Goal: Task Accomplishment & Management: Use online tool/utility

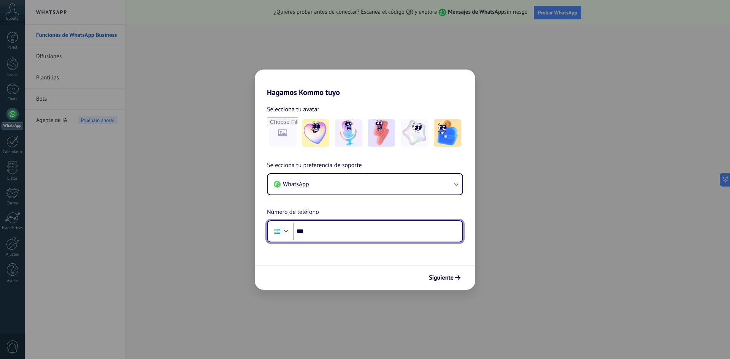
paste input "**********"
type input "**********"
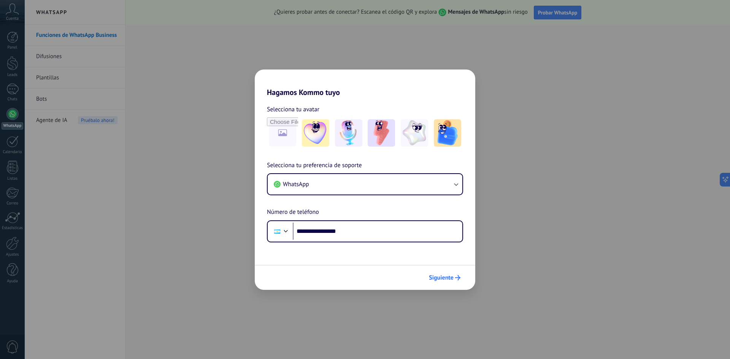
click at [440, 275] on span "Siguiente" at bounding box center [441, 277] width 25 height 5
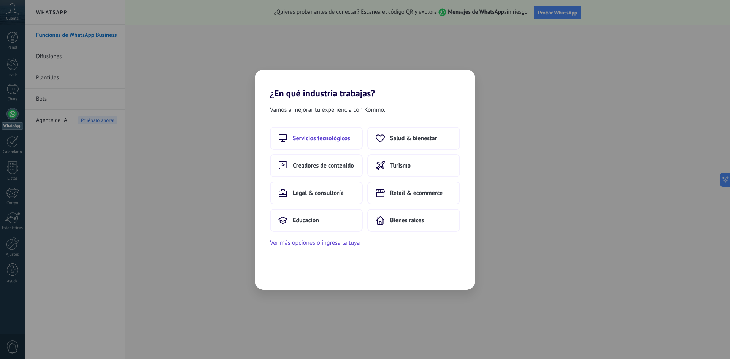
click at [327, 135] on span "Servicios tecnológicos" at bounding box center [321, 139] width 57 height 8
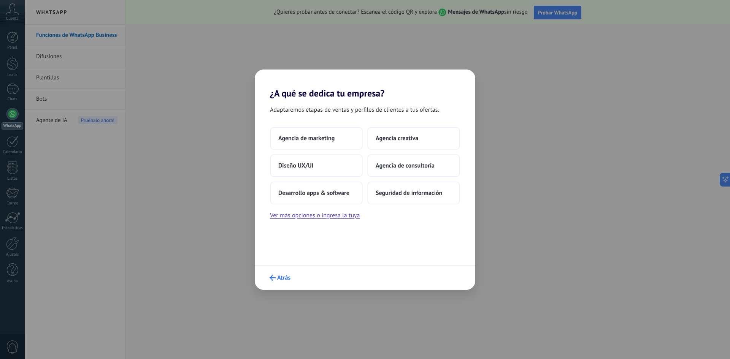
click at [287, 281] on span "Atrás" at bounding box center [283, 277] width 13 height 5
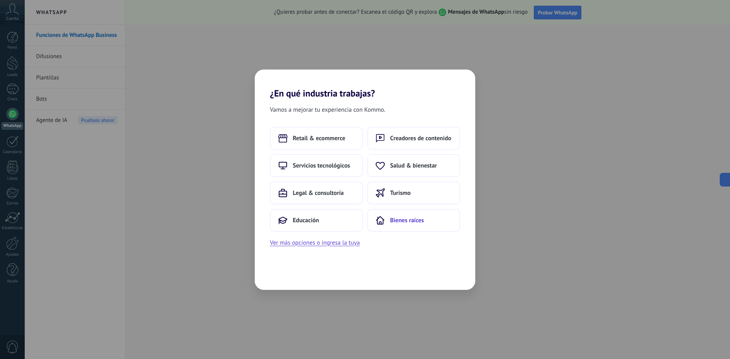
click at [391, 220] on span "Bienes raíces" at bounding box center [407, 221] width 34 height 8
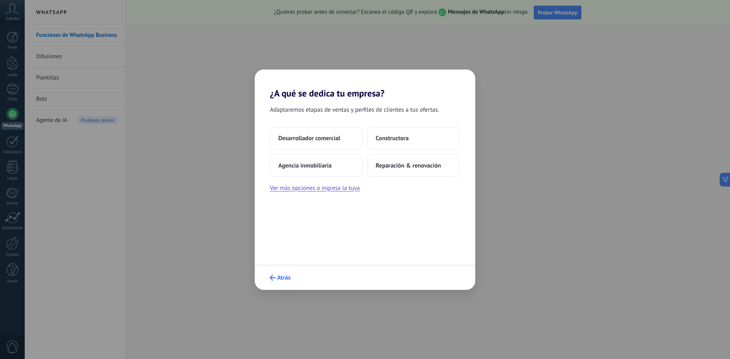
click at [274, 279] on icon "submit" at bounding box center [273, 278] width 6 height 6
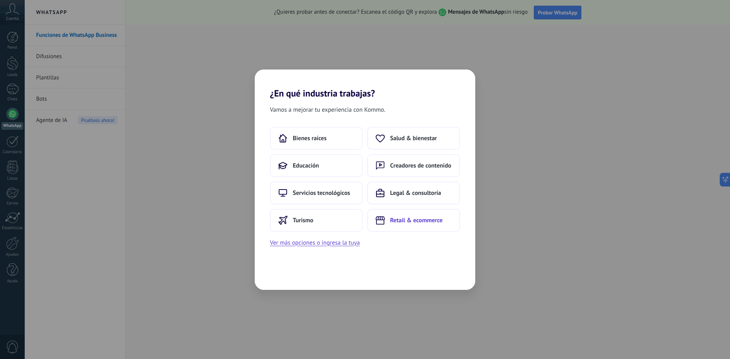
click at [420, 226] on button "Retail & ecommerce" at bounding box center [413, 220] width 93 height 23
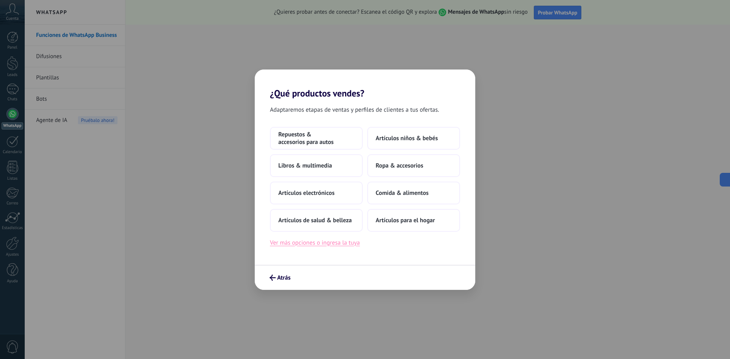
click at [310, 240] on button "Ver más opciones o ingresa la tuya" at bounding box center [315, 243] width 90 height 10
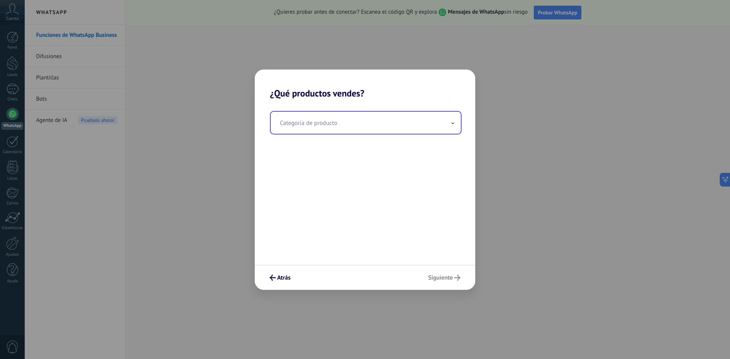
click at [329, 121] on input "text" at bounding box center [366, 123] width 190 height 22
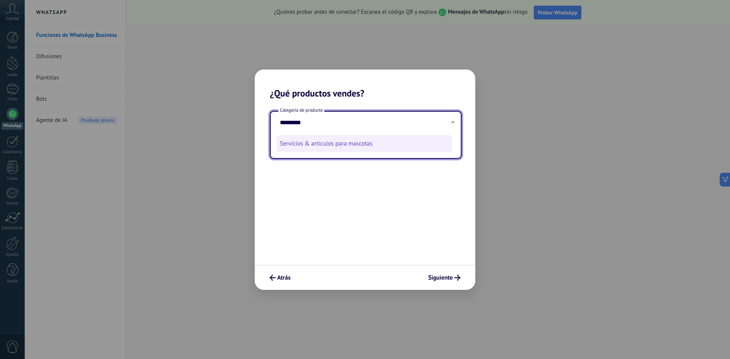
click at [329, 140] on li "Servicios & artículos para mascotas" at bounding box center [364, 143] width 175 height 17
type input "**********"
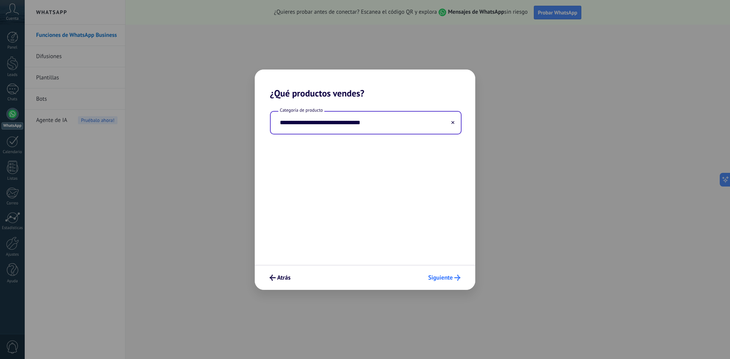
click at [449, 275] on span "Siguiente" at bounding box center [440, 277] width 25 height 5
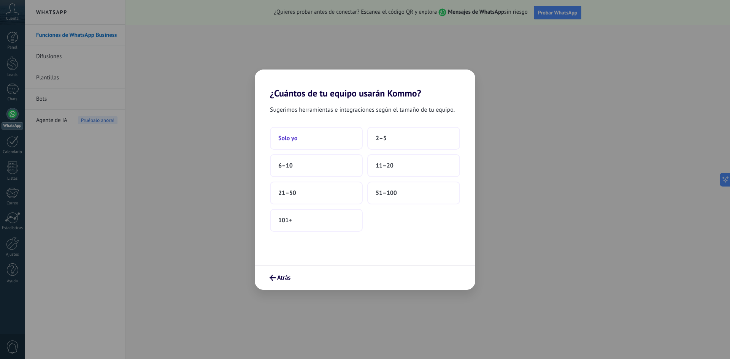
click at [303, 136] on button "Solo yo" at bounding box center [316, 138] width 93 height 23
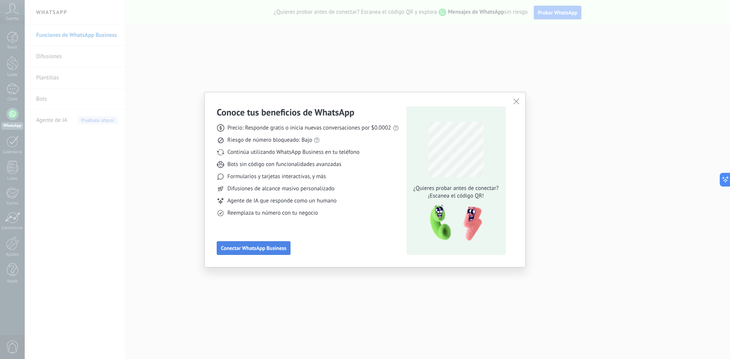
click at [269, 246] on span "Conectar WhatsApp Business" at bounding box center [253, 248] width 65 height 5
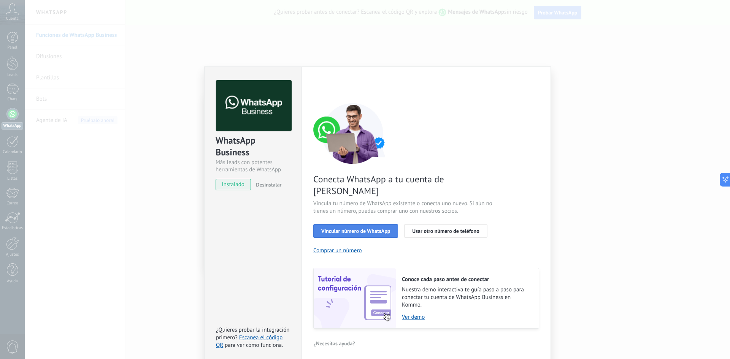
click at [346, 229] on span "Vincular número de WhatsApp" at bounding box center [355, 231] width 69 height 5
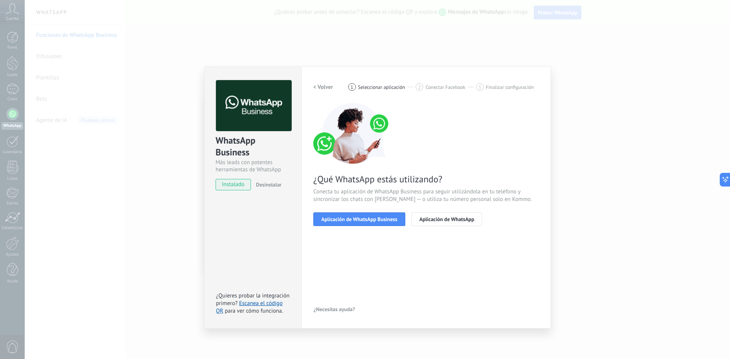
click at [346, 218] on span "Aplicación de WhatsApp Business" at bounding box center [359, 219] width 76 height 5
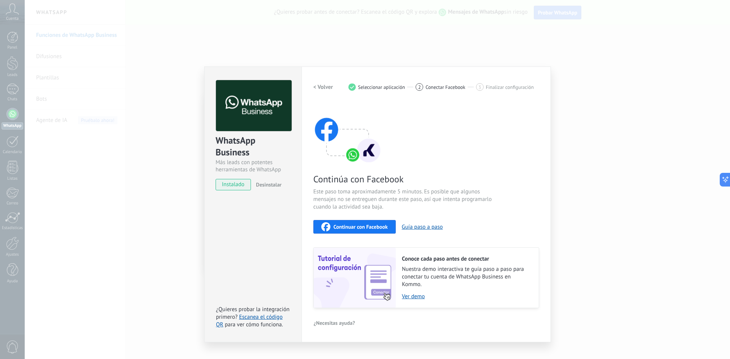
click at [236, 186] on span "instalado" at bounding box center [233, 184] width 35 height 11
click at [367, 223] on div "Continuar con Facebook" at bounding box center [354, 226] width 67 height 9
click at [227, 187] on span "instalado" at bounding box center [233, 184] width 35 height 11
click at [411, 230] on button "Guía paso a paso" at bounding box center [422, 227] width 41 height 7
drag, startPoint x: 440, startPoint y: 87, endPoint x: 454, endPoint y: 92, distance: 15.4
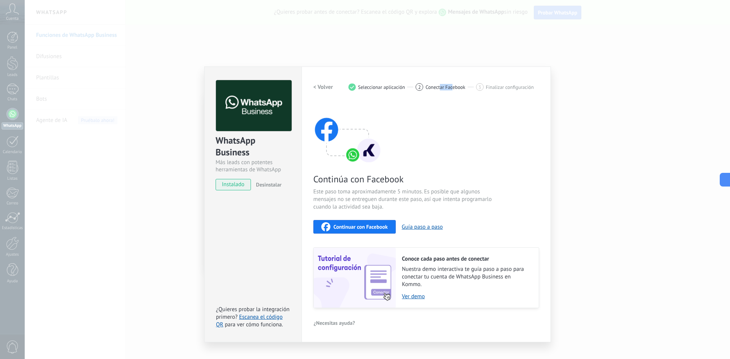
click at [453, 88] on span "Conectar Facebook" at bounding box center [446, 87] width 40 height 6
click at [477, 119] on div "Continúa con Facebook Este paso toma aproximadamente 5 minutos. Es posible que …" at bounding box center [426, 205] width 226 height 205
click at [383, 222] on button "Continuar con Facebook" at bounding box center [354, 227] width 83 height 14
click at [383, 230] on span "Continuar con Facebook" at bounding box center [360, 226] width 54 height 5
click at [418, 297] on link "Ver demo" at bounding box center [466, 296] width 129 height 7
